Goal: Entertainment & Leisure: Consume media (video, audio)

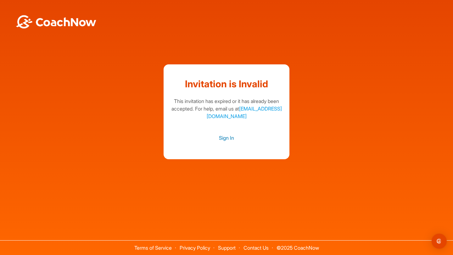
click at [229, 139] on link "Sign In" at bounding box center [226, 138] width 113 height 8
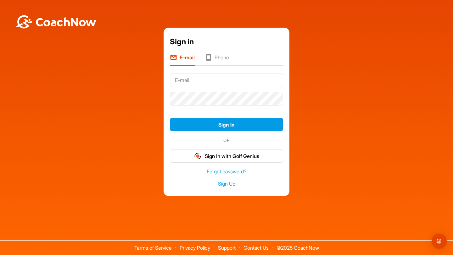
click at [228, 83] on input "text" at bounding box center [226, 80] width 113 height 14
type input "[EMAIL_ADDRESS][DOMAIN_NAME]"
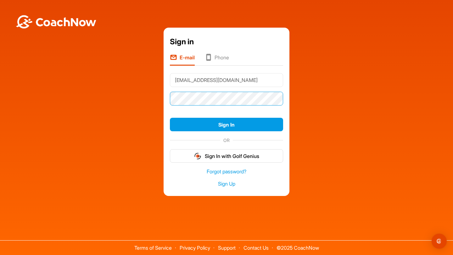
click at [170, 118] on button "Sign In" at bounding box center [226, 125] width 113 height 14
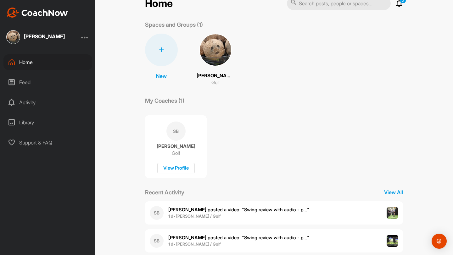
scroll to position [28, 0]
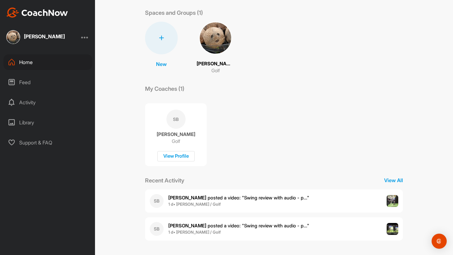
click at [280, 196] on span "Shayn B. posted a video : " Swing review with audio - p... "" at bounding box center [238, 198] width 141 height 6
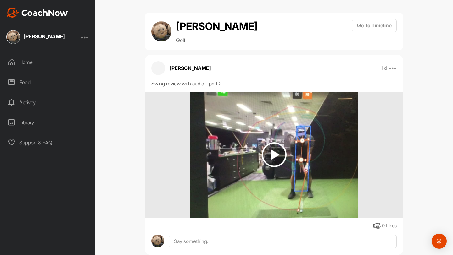
click at [267, 136] on img at bounding box center [274, 155] width 168 height 126
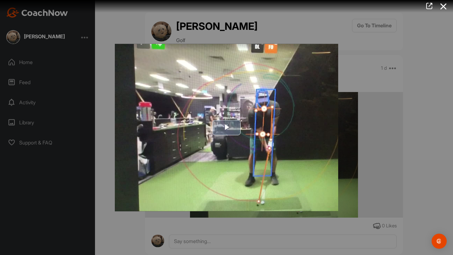
click at [226, 128] on span "Video Player" at bounding box center [226, 128] width 0 height 0
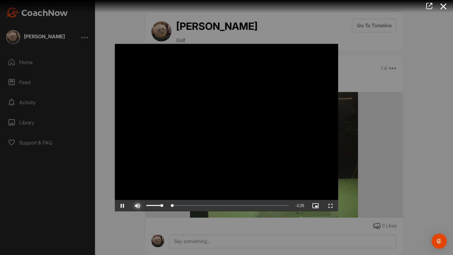
click at [137, 206] on span "Video Player" at bounding box center [137, 206] width 15 height 0
click at [174, 205] on div "Loaded : 20.45% 0:27 0:19" at bounding box center [218, 206] width 140 height 2
click at [138, 206] on span "Video Player" at bounding box center [137, 206] width 15 height 0
click at [149, 206] on div "16%" at bounding box center [153, 205] width 15 height 1
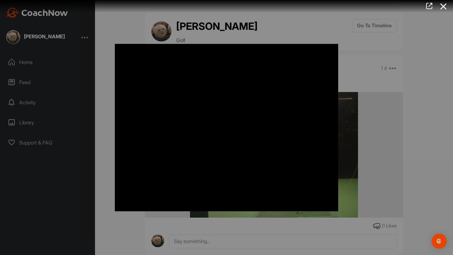
click at [401, 91] on div at bounding box center [226, 127] width 453 height 255
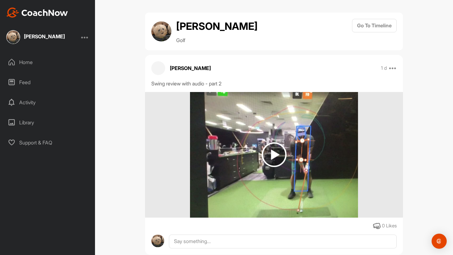
scroll to position [14, 0]
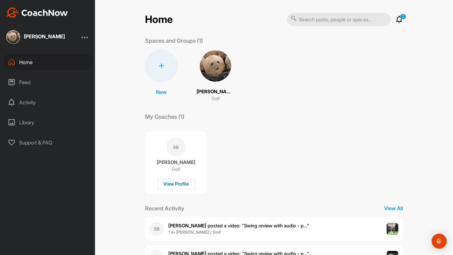
click at [184, 183] on div "View Profile" at bounding box center [175, 184] width 37 height 10
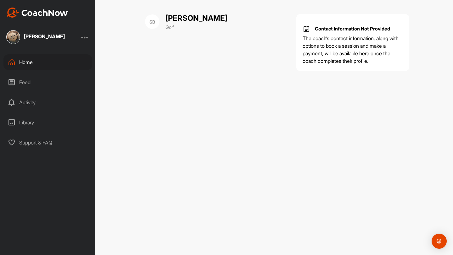
click at [26, 80] on div "Feed" at bounding box center [47, 82] width 89 height 16
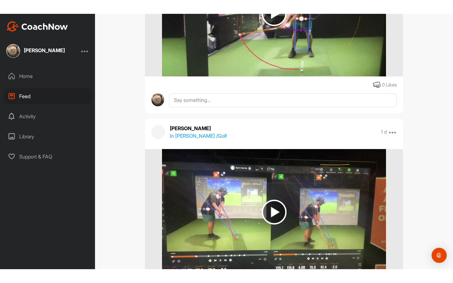
scroll to position [647, 0]
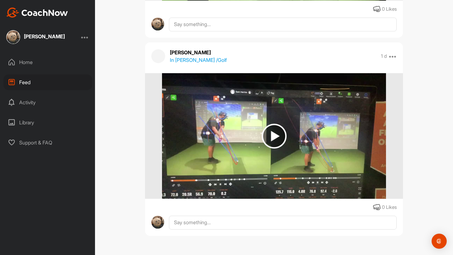
click at [279, 136] on img at bounding box center [273, 136] width 25 height 25
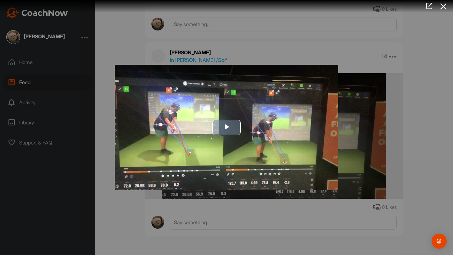
click at [226, 128] on span "Video Player" at bounding box center [226, 128] width 0 height 0
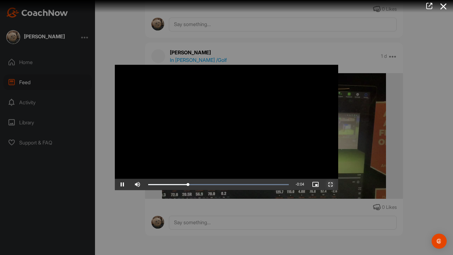
click at [331, 185] on span "Video Player" at bounding box center [330, 185] width 15 height 0
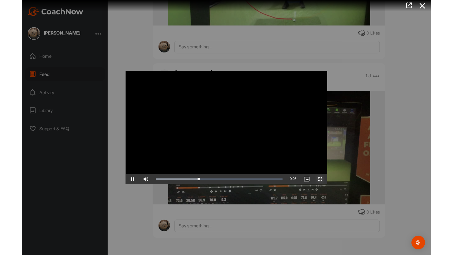
scroll to position [620, 0]
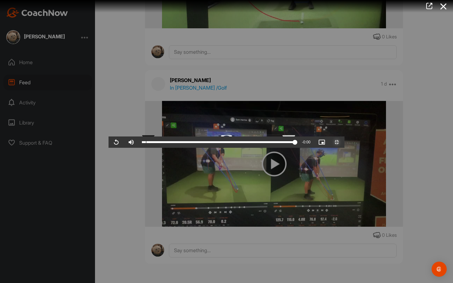
click at [142, 143] on div "Loaded : 100.00% 0:00 0:04" at bounding box center [218, 142] width 153 height 2
click at [108, 142] on span "Video Player" at bounding box center [115, 142] width 15 height 0
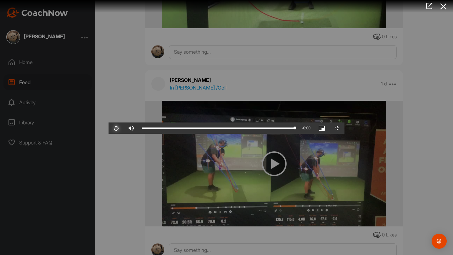
scroll to position [647, 0]
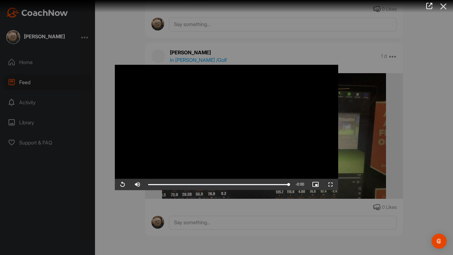
click at [446, 6] on icon at bounding box center [443, 7] width 14 height 12
